Goal: Task Accomplishment & Management: Manage account settings

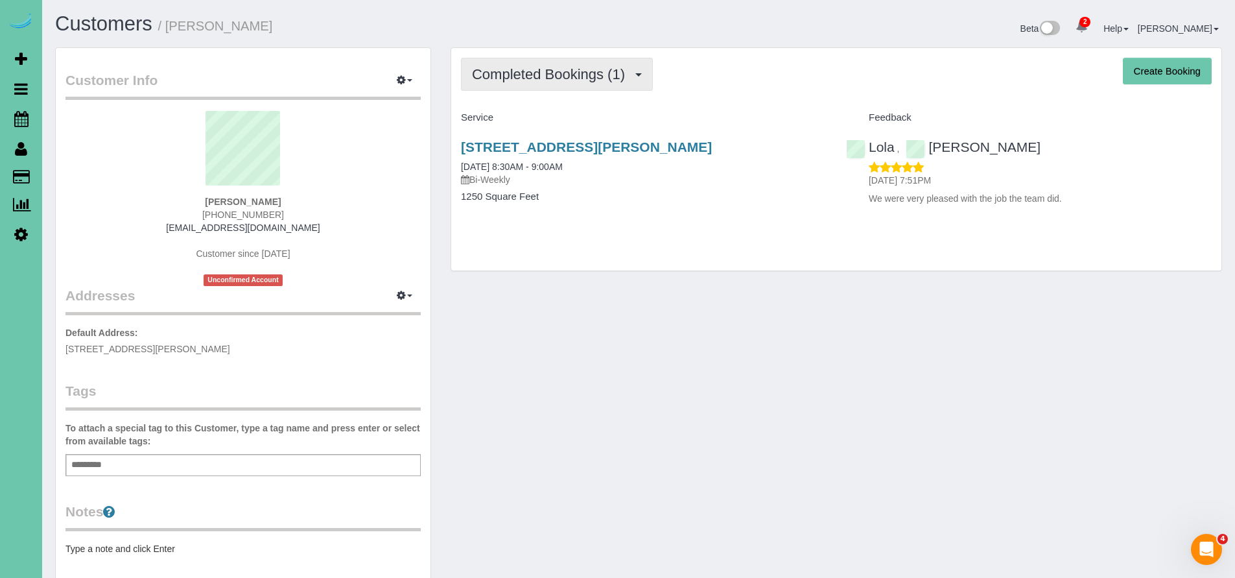
click at [554, 75] on span "Completed Bookings (1)" at bounding box center [551, 74] width 159 height 16
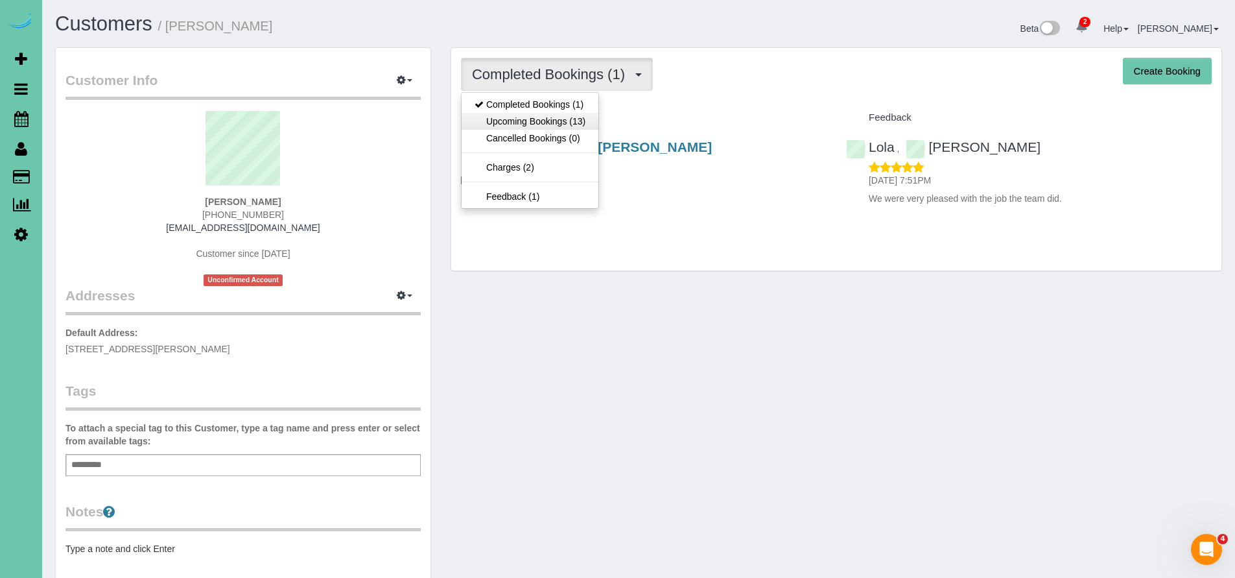
click at [547, 115] on link "Upcoming Bookings (13)" at bounding box center [530, 121] width 137 height 17
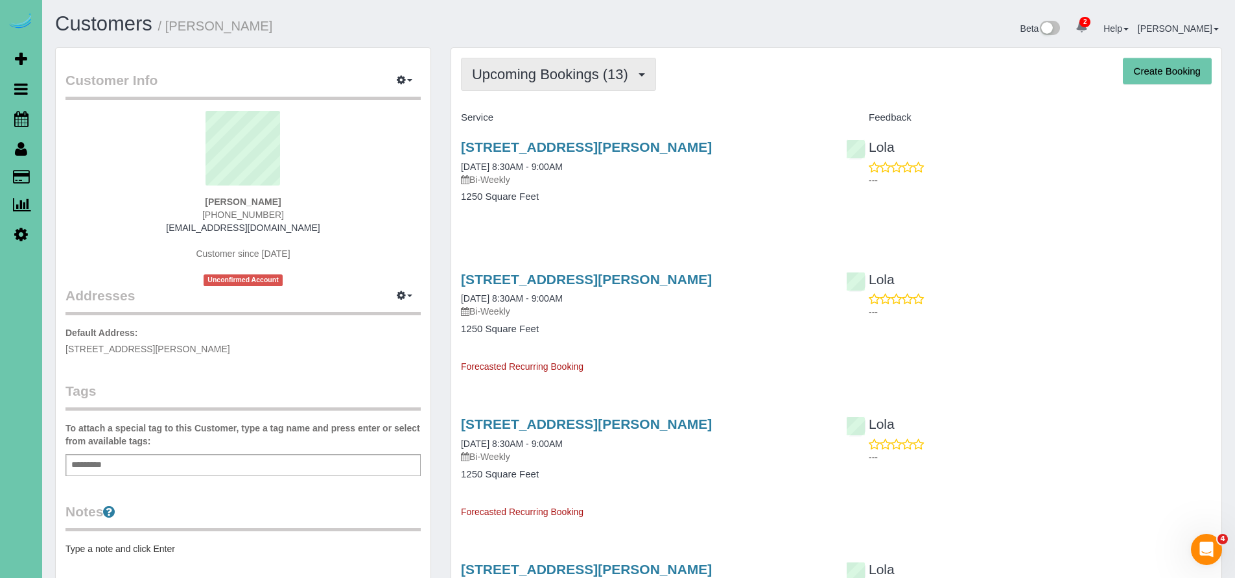
click at [576, 81] on span "Upcoming Bookings (13)" at bounding box center [553, 74] width 163 height 16
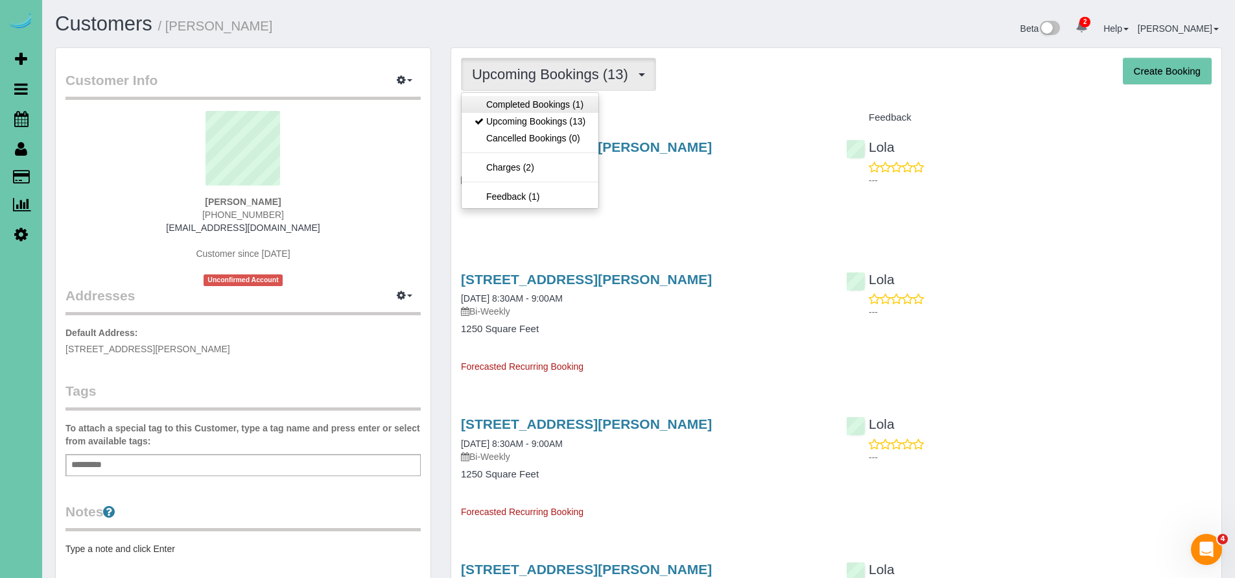
click at [539, 106] on link "Completed Bookings (1)" at bounding box center [530, 104] width 137 height 17
